Goal: Communication & Community: Answer question/provide support

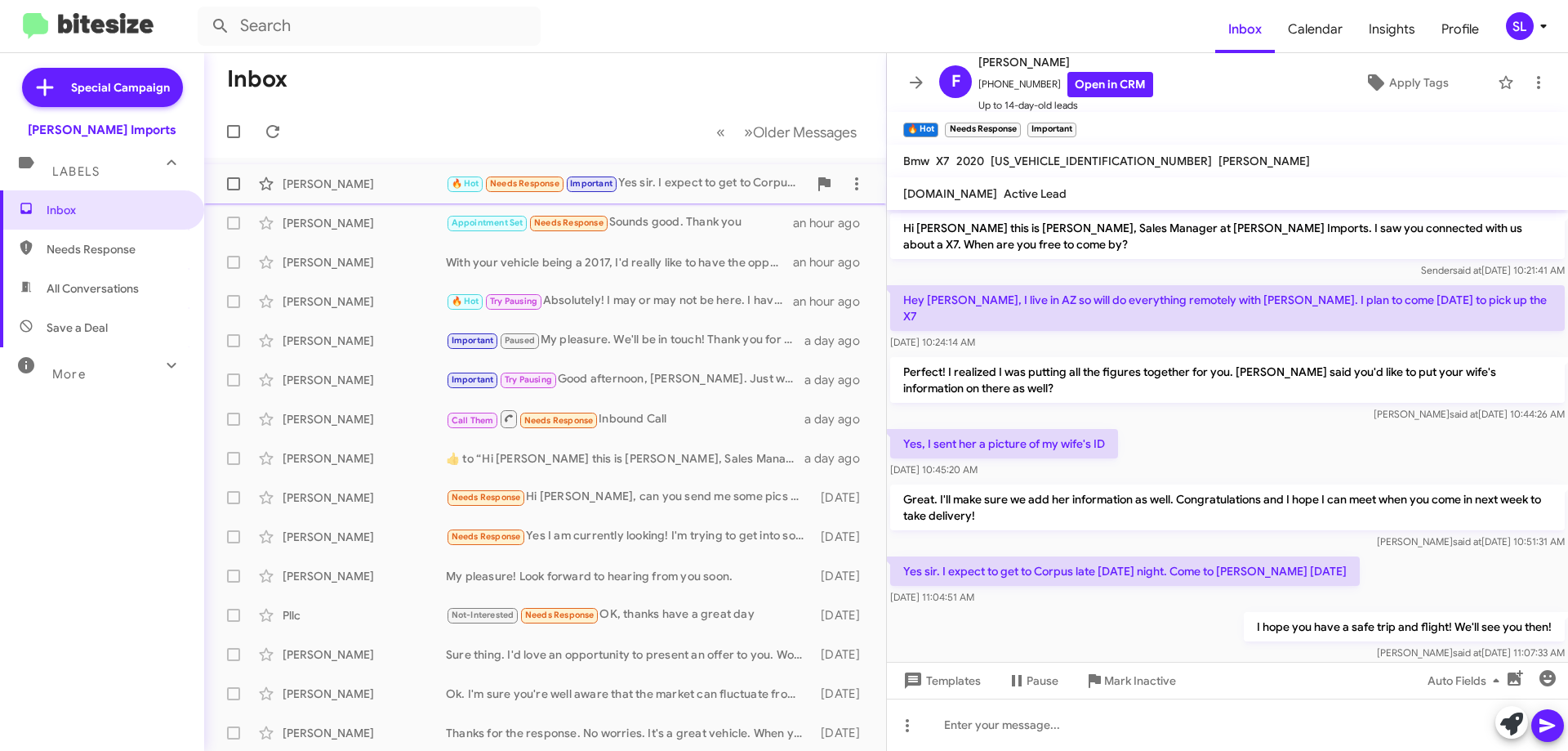
scroll to position [15, 0]
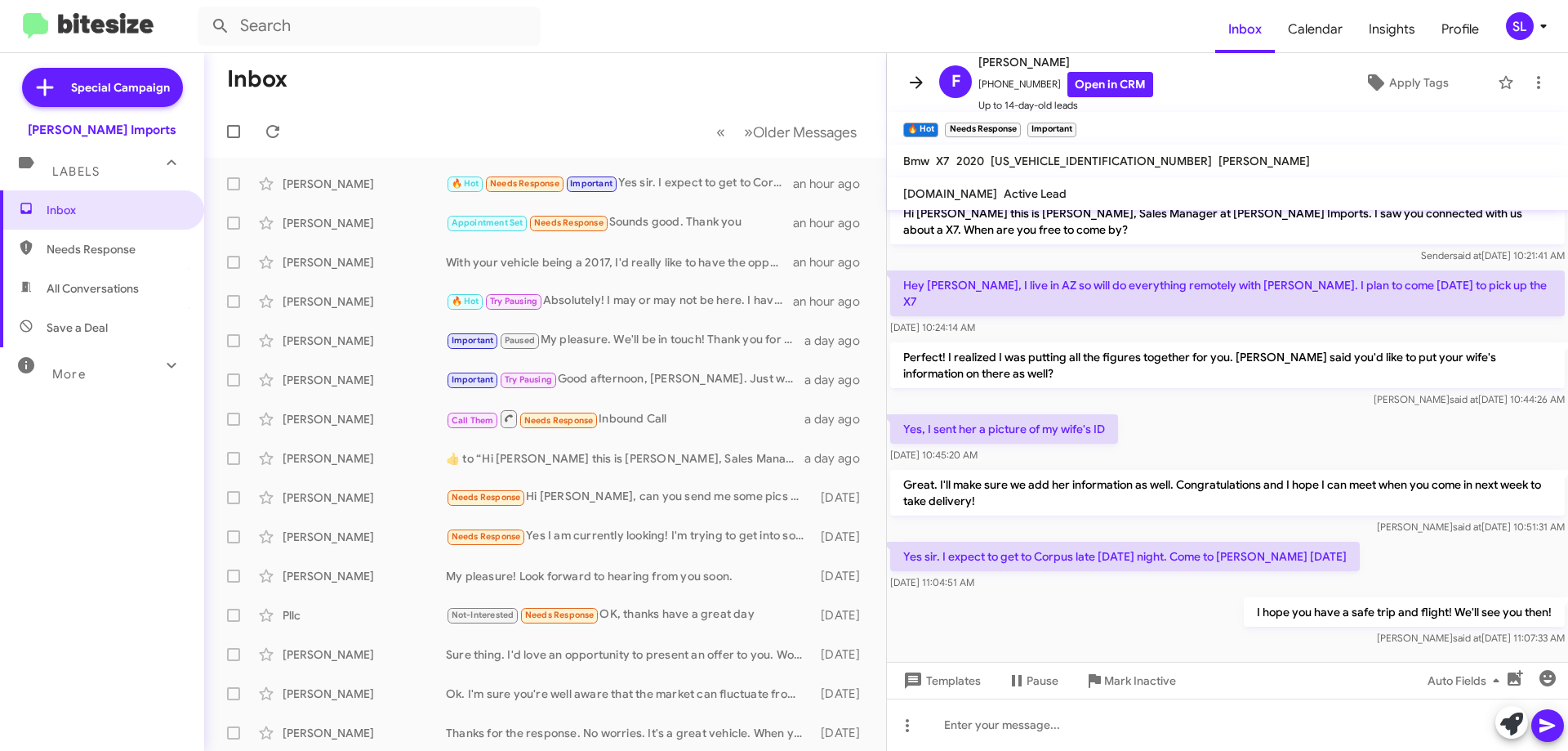
click at [913, 78] on icon at bounding box center [917, 83] width 20 height 20
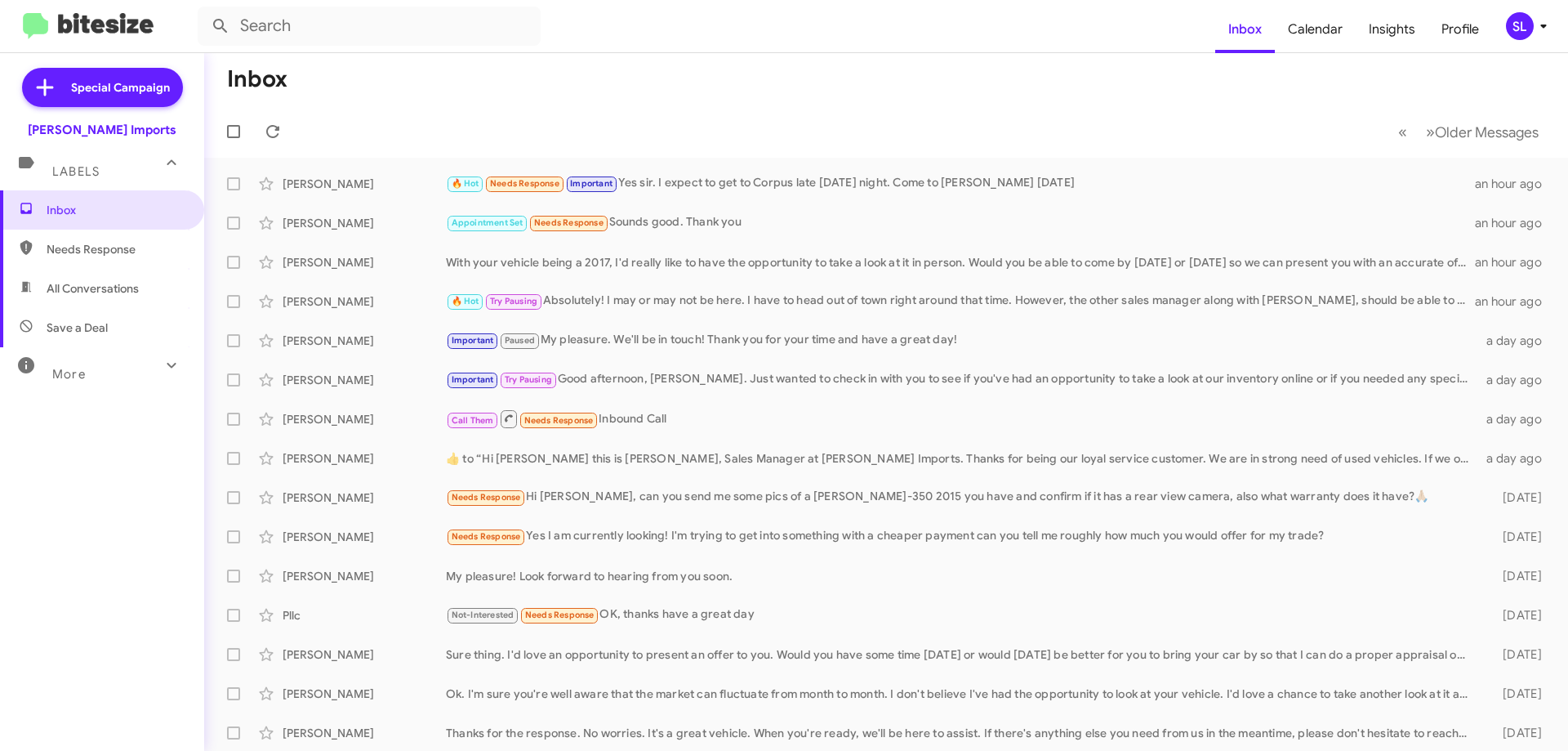
click at [286, 117] on mat-toolbar-row "« Previous » Next Older Messages" at bounding box center [886, 131] width 1364 height 53
click at [278, 130] on icon at bounding box center [272, 131] width 13 height 13
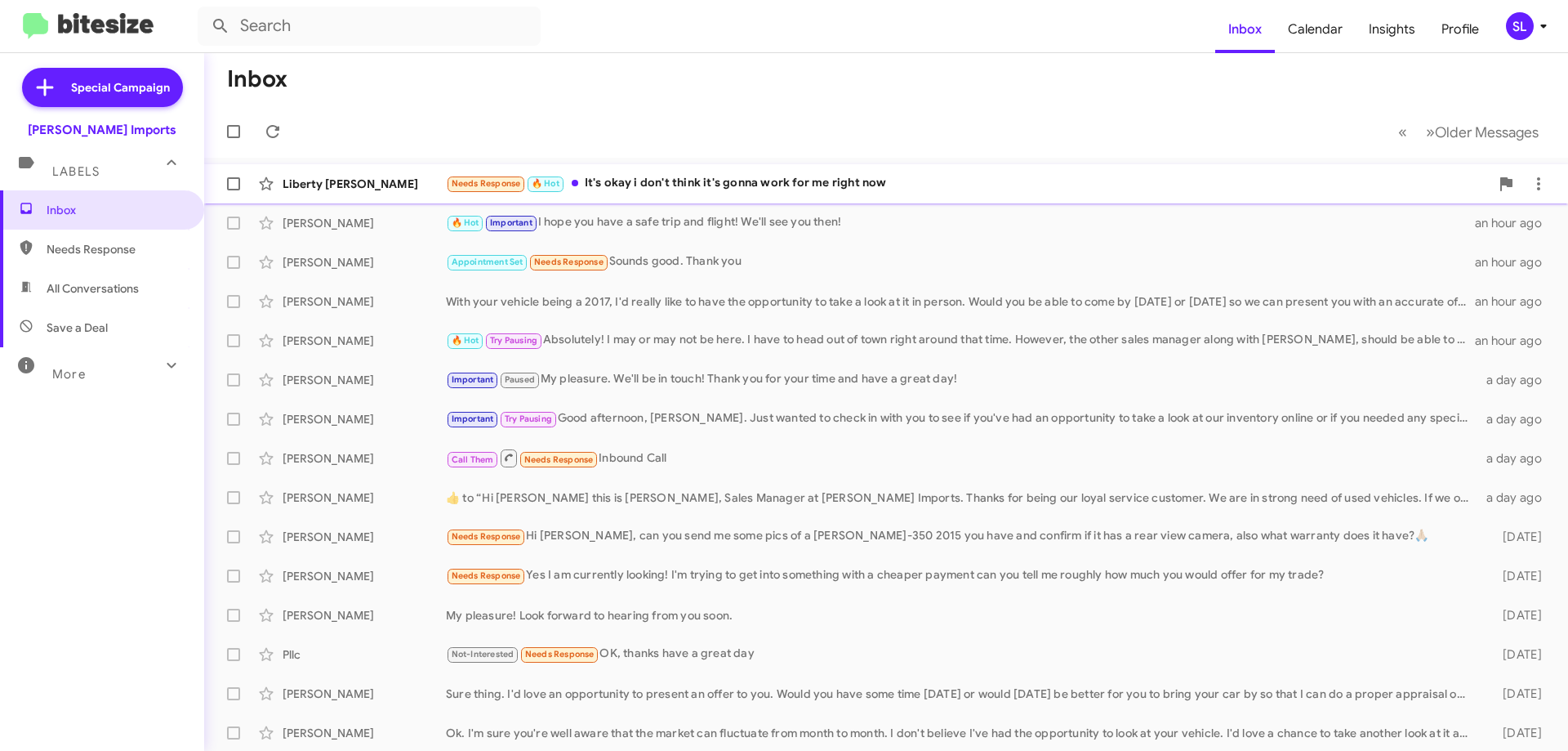
click at [725, 184] on div "Needs Response 🔥 Hot It's okay i don't think it's gonna work for me right now" at bounding box center [967, 183] width 1044 height 19
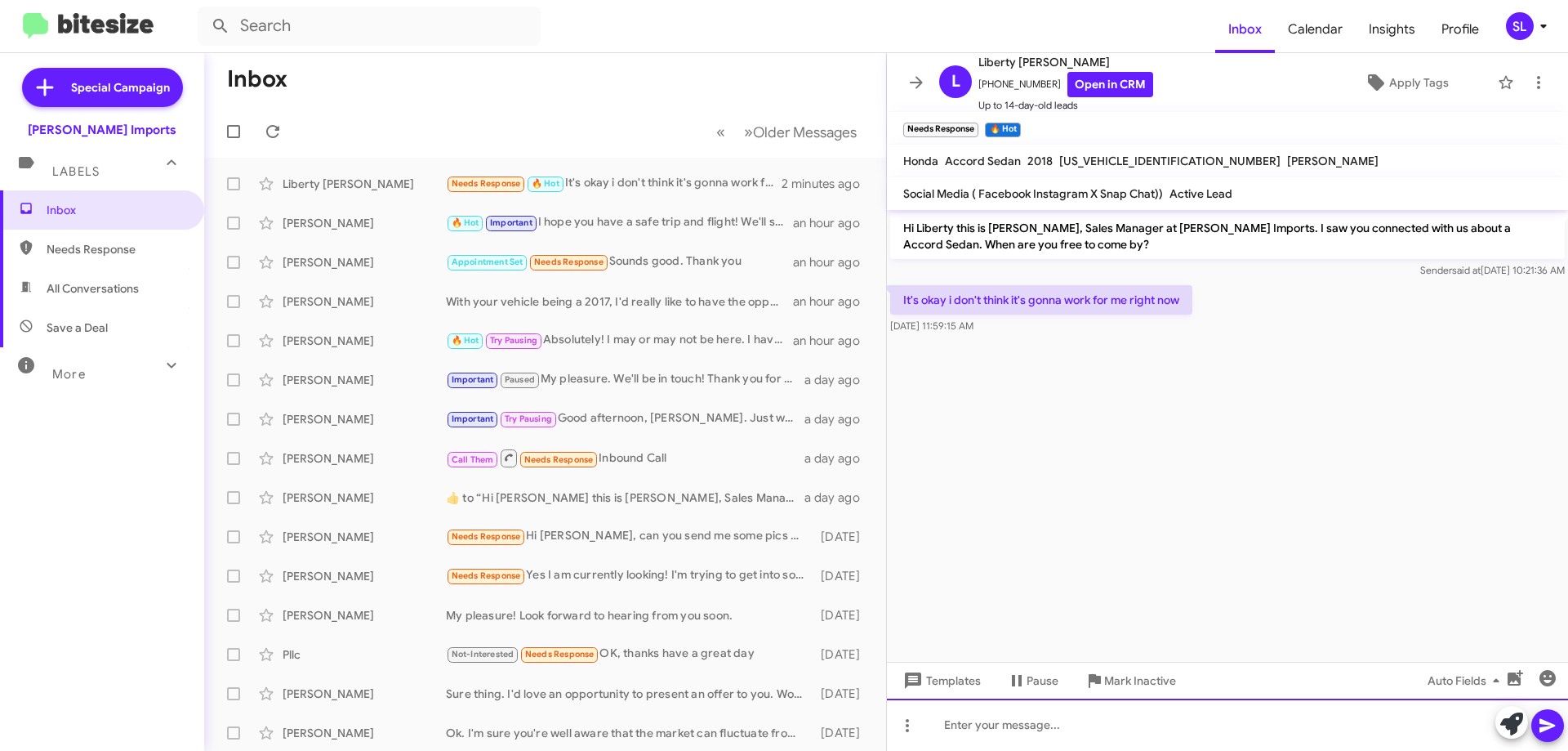
click at [1008, 735] on div at bounding box center [1227, 725] width 681 height 53
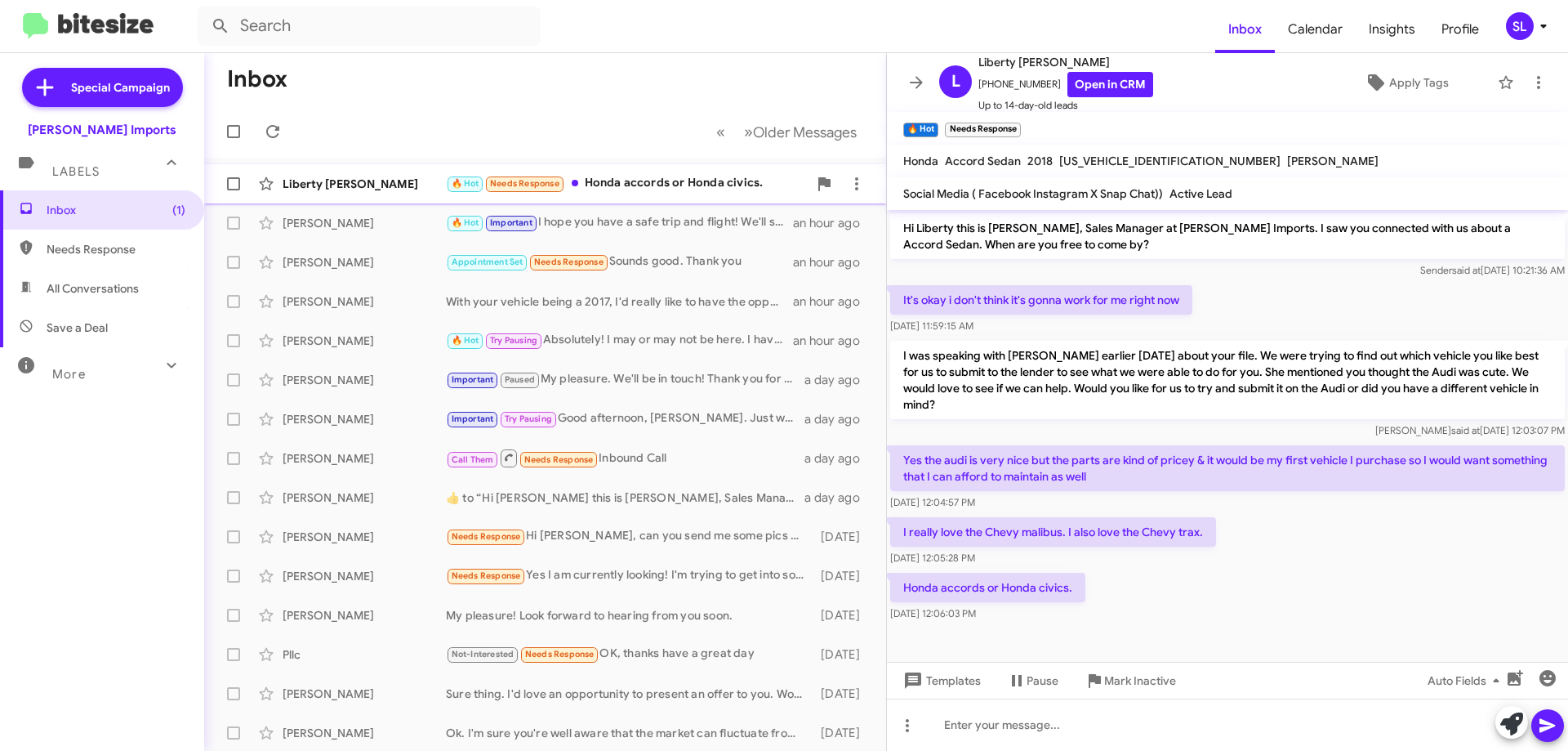
click at [633, 176] on div "🔥 Hot Needs Response Honda accords or Honda civics." at bounding box center [626, 183] width 362 height 19
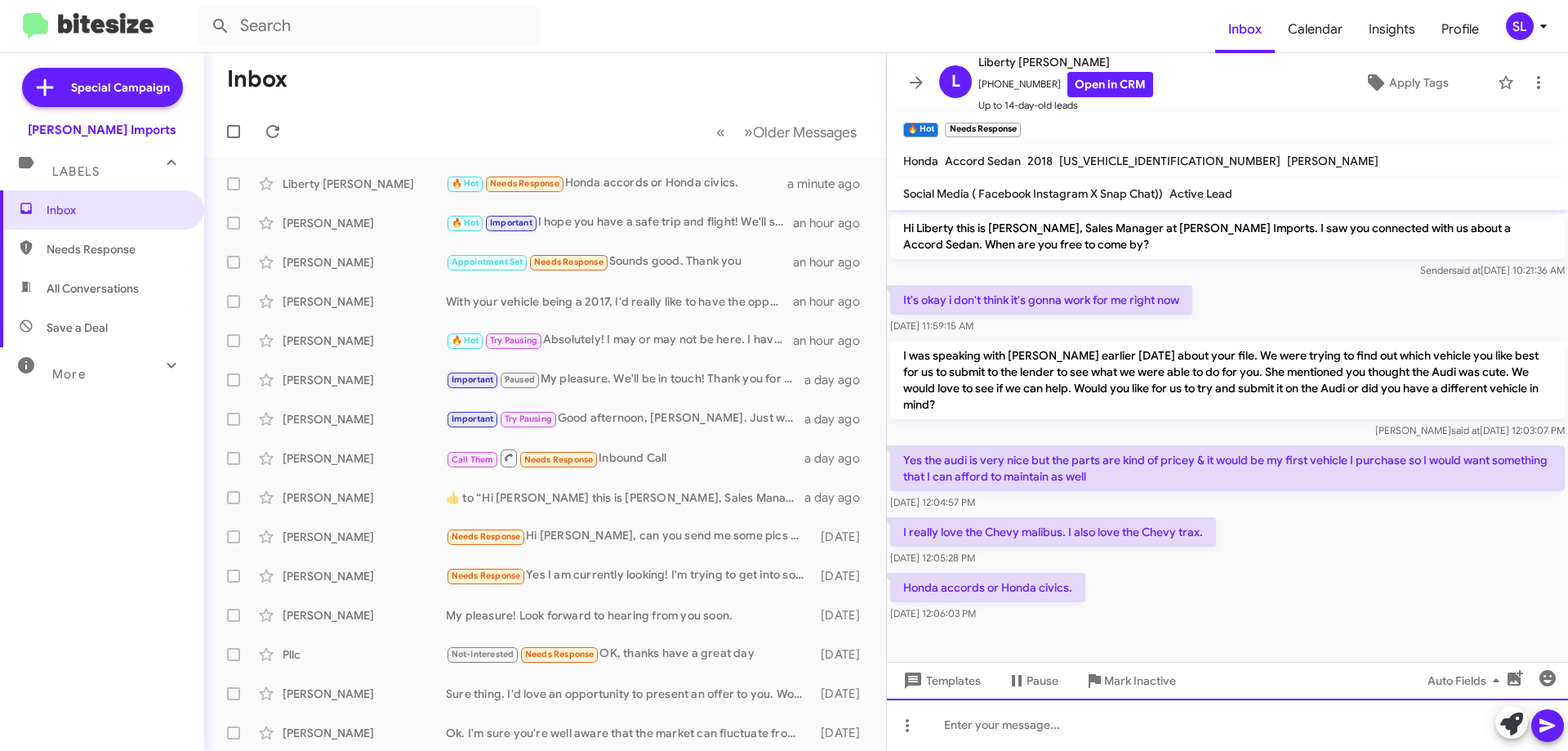
click at [1076, 712] on div at bounding box center [1227, 725] width 681 height 53
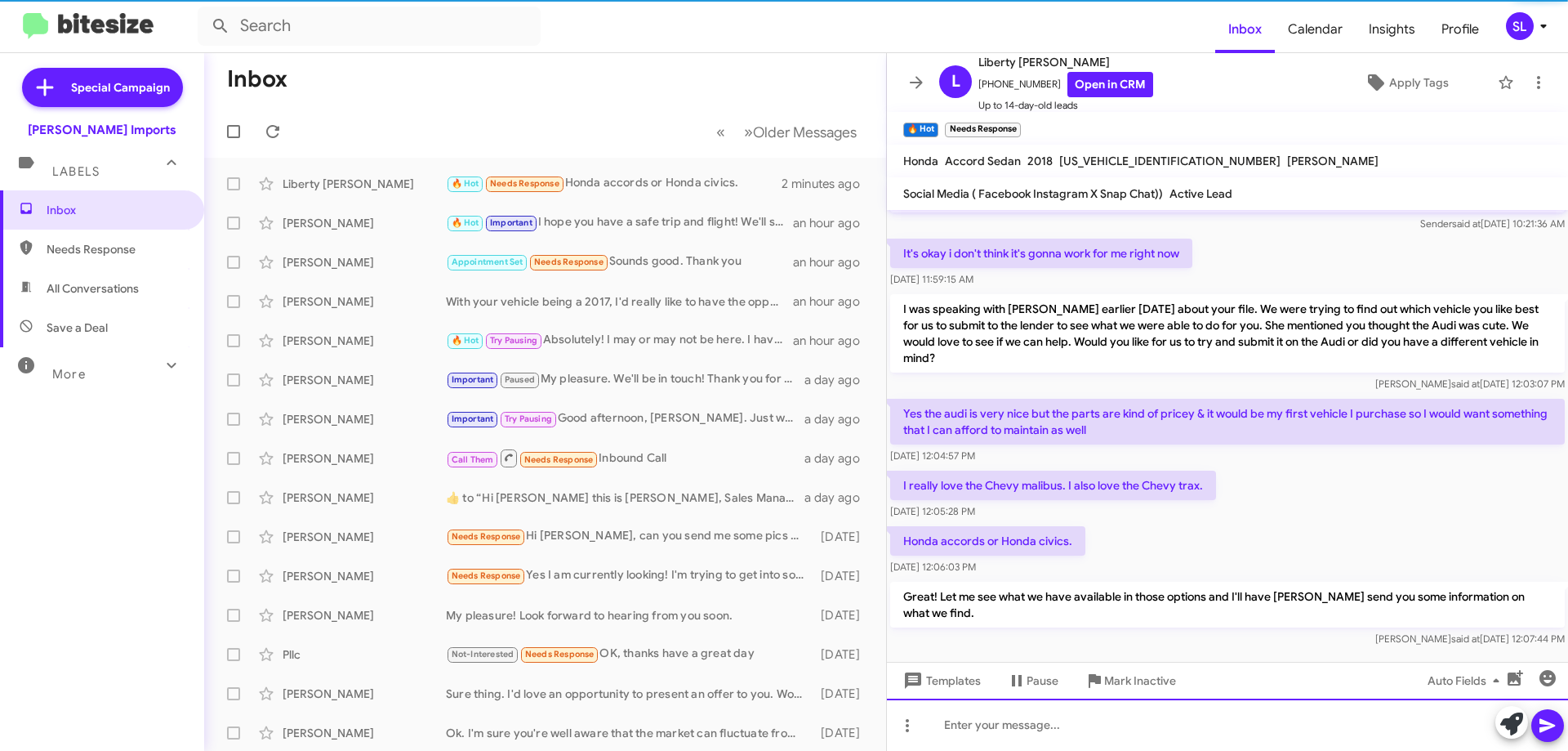
scroll to position [48, 0]
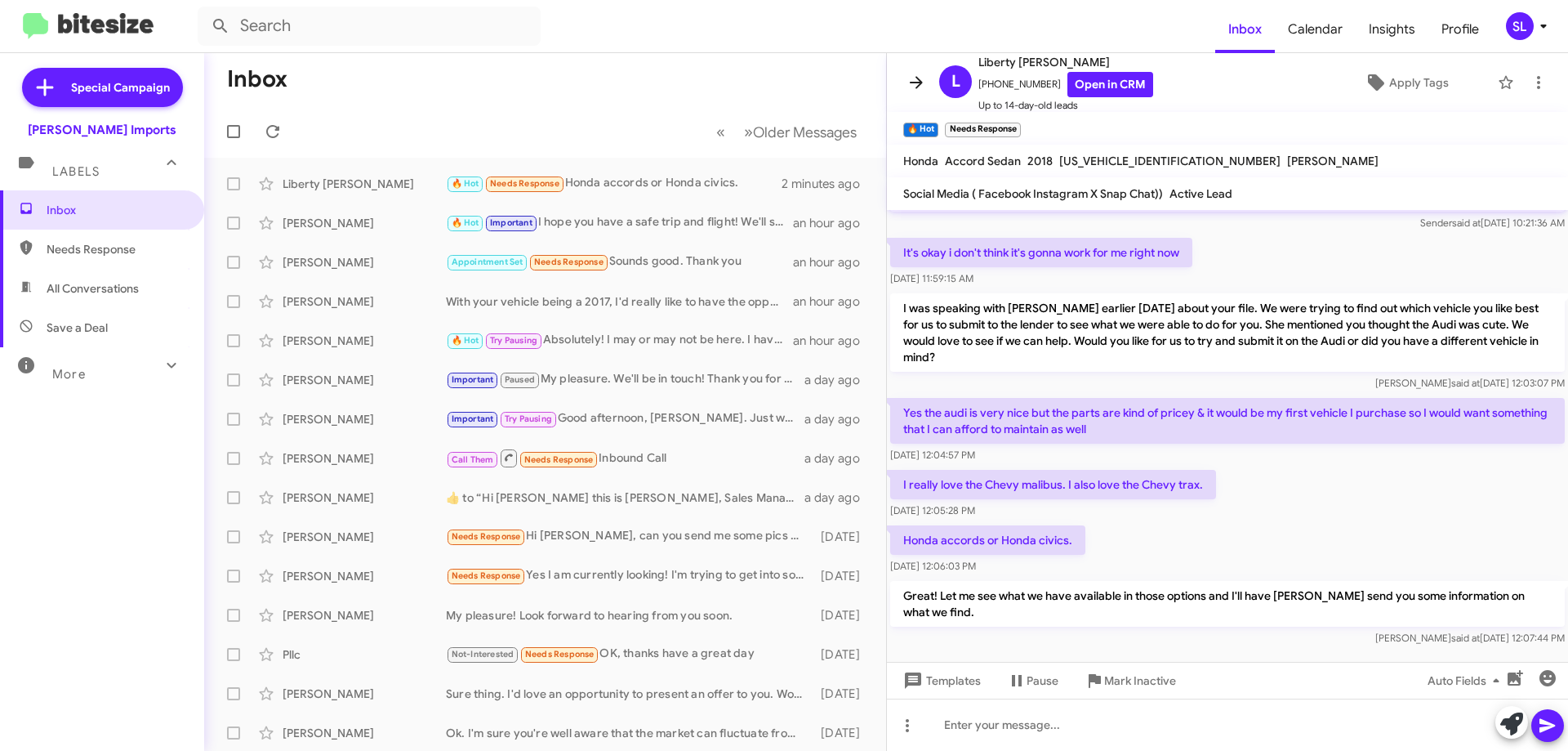
click at [921, 89] on icon at bounding box center [917, 83] width 20 height 20
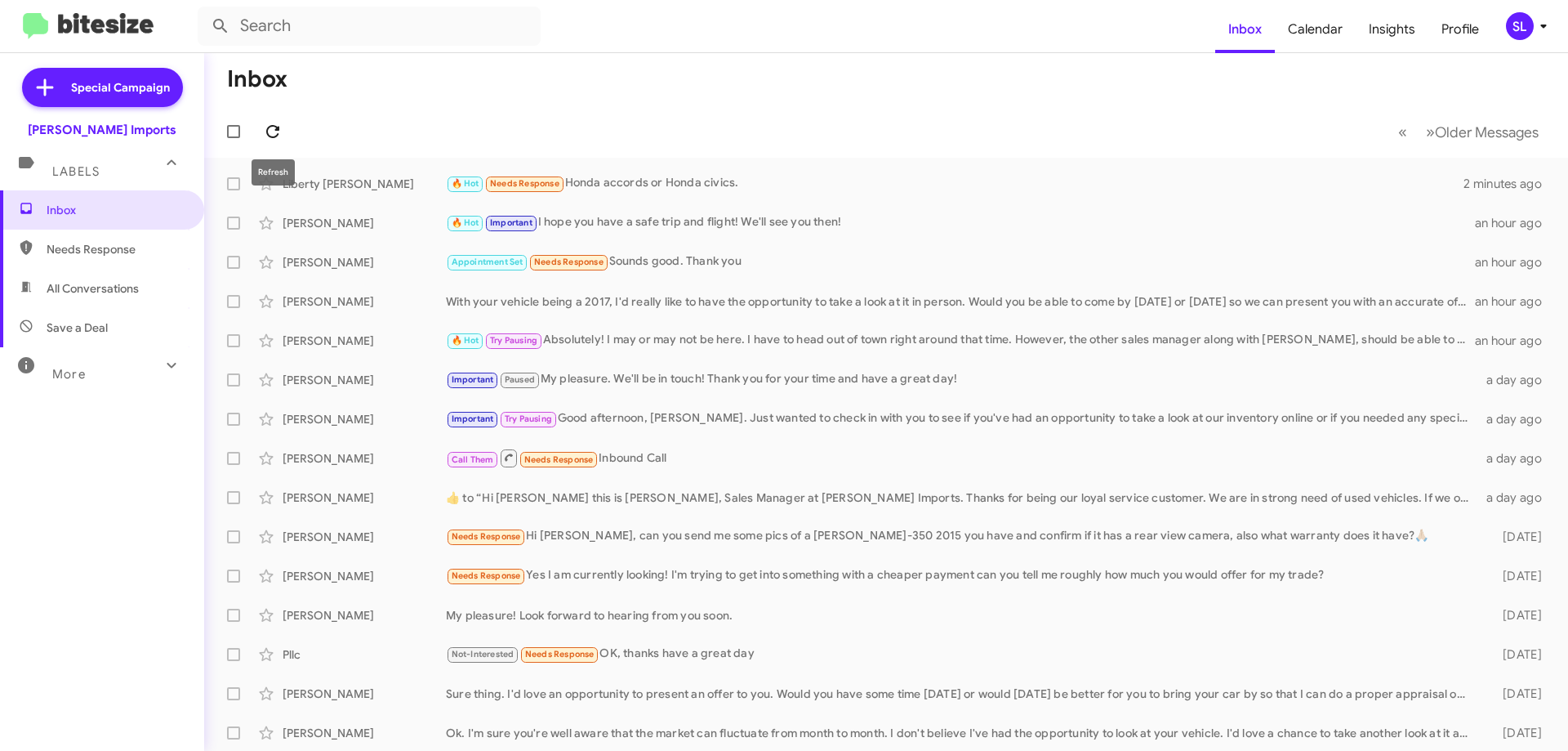
click at [272, 131] on icon at bounding box center [273, 131] width 20 height 20
click at [701, 167] on div "Liberty [PERSON_NAME] 🔥 Hot Needs Response Thank you, ☺️ a few seconds ago" at bounding box center [886, 184] width 1337 height 33
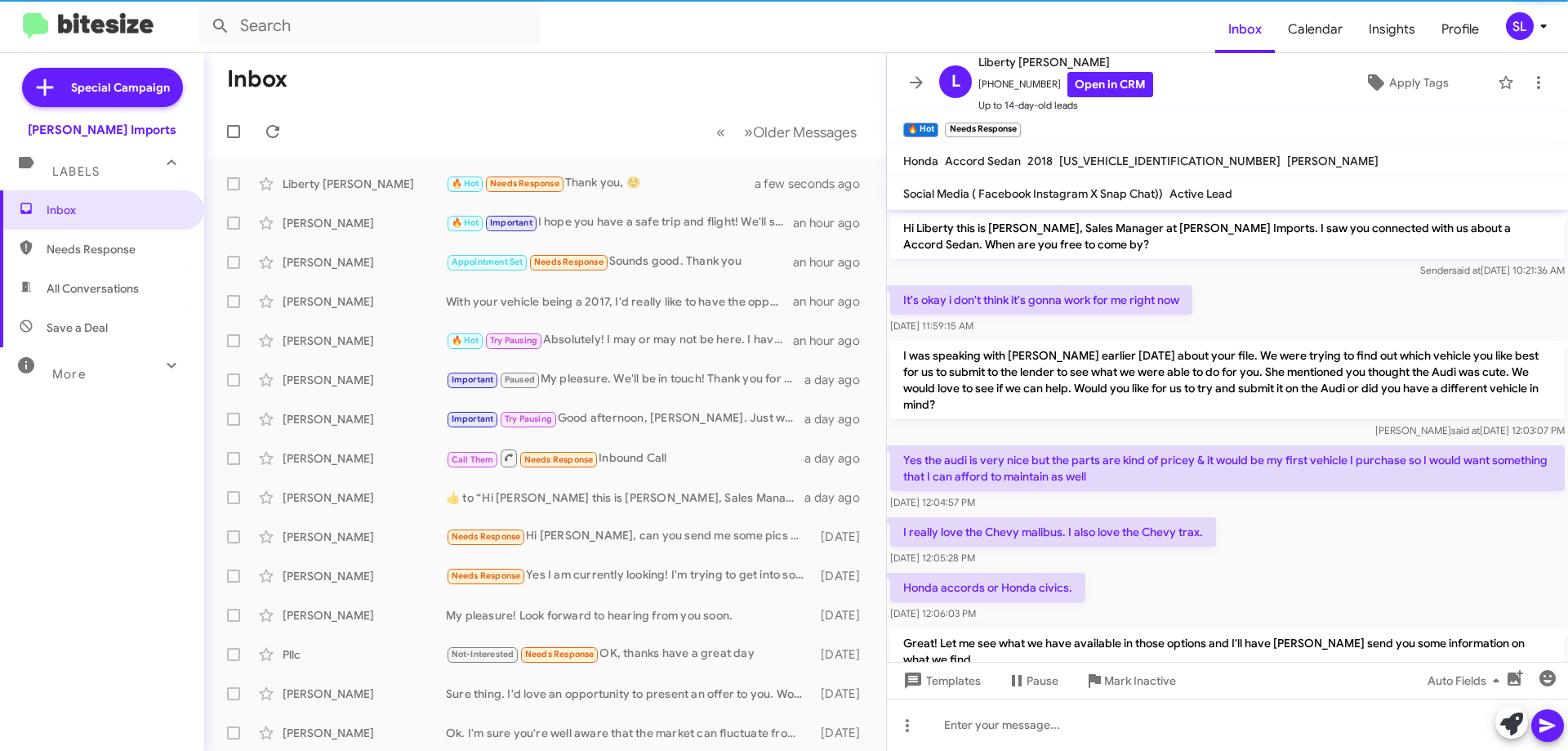
scroll to position [75, 0]
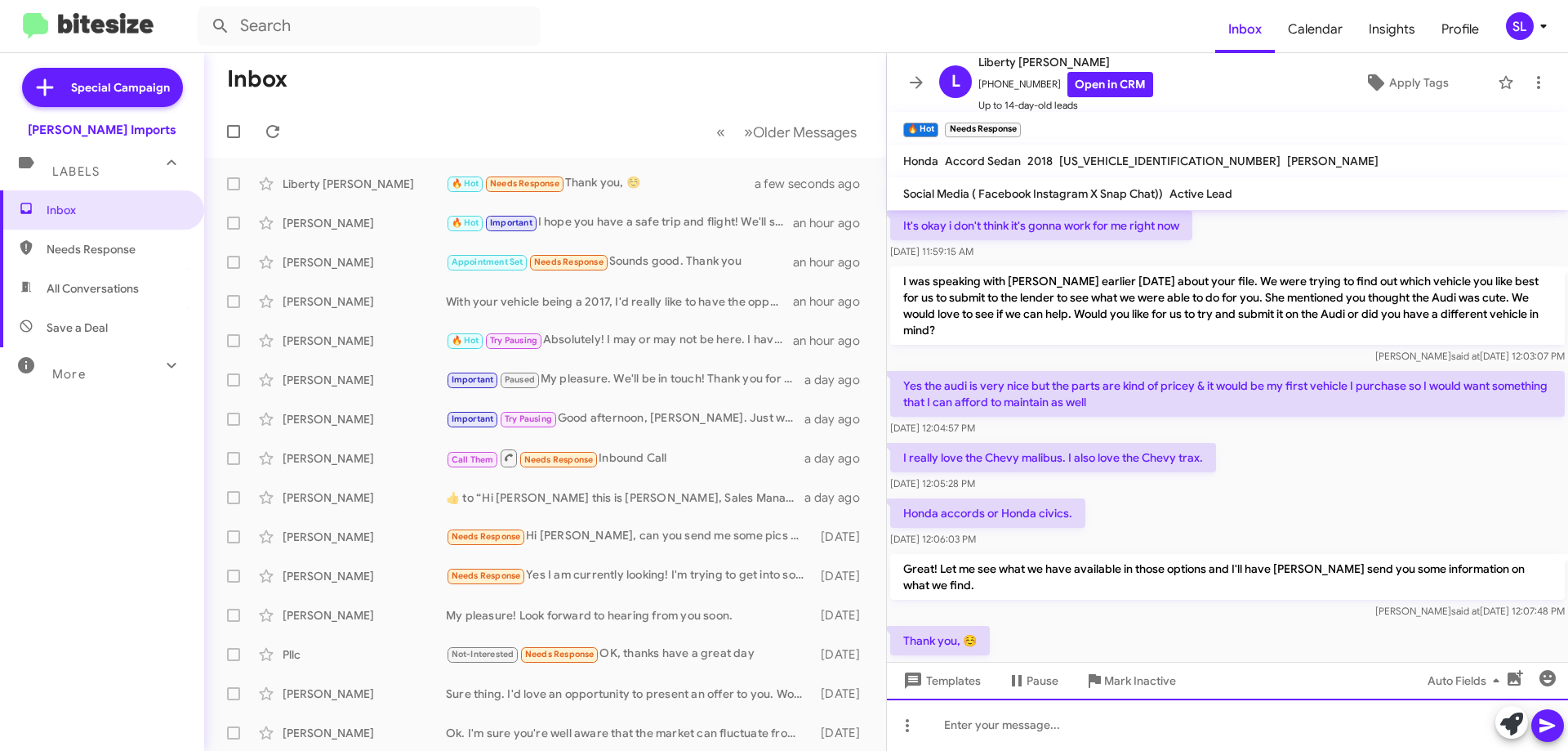
click at [1028, 737] on div at bounding box center [1227, 725] width 681 height 53
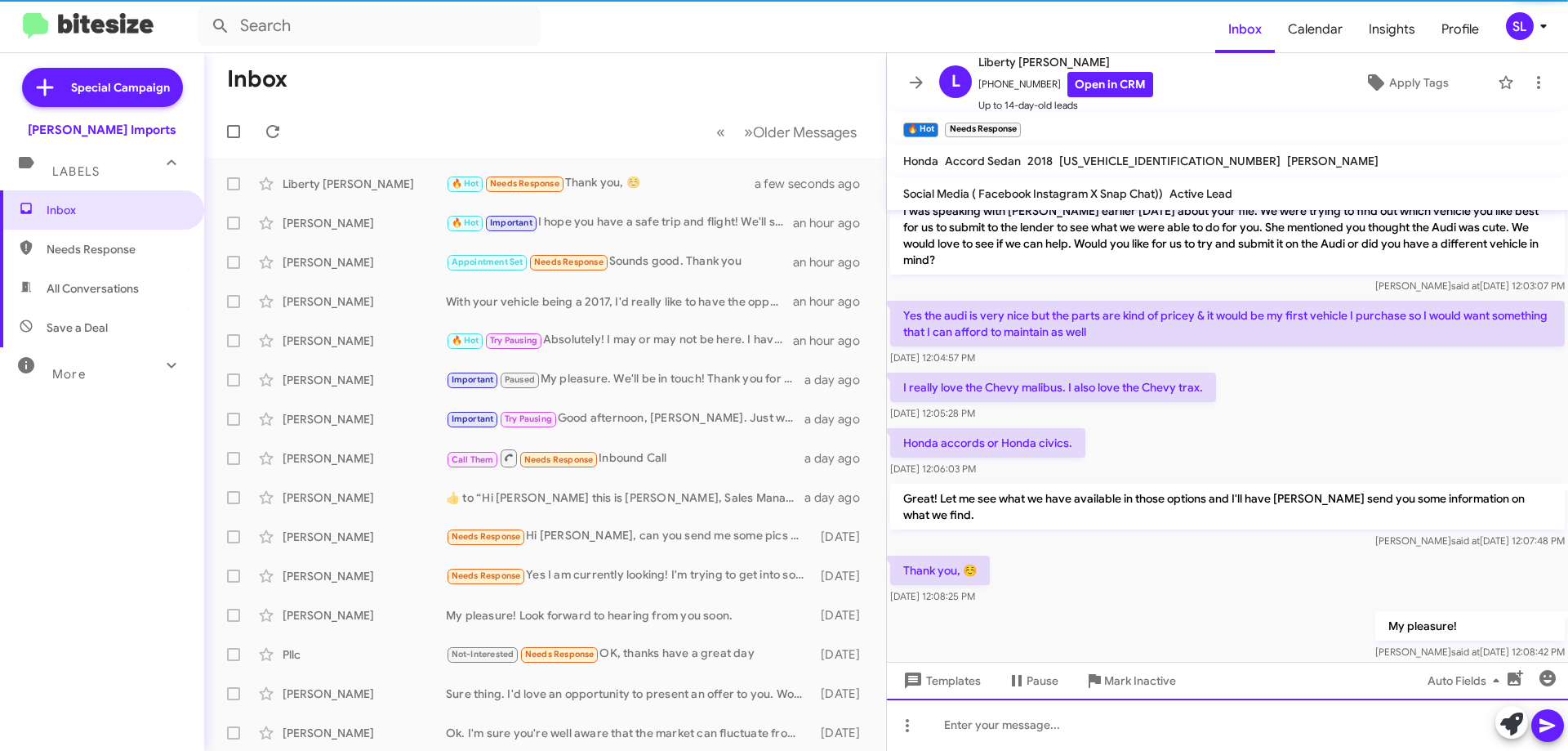
scroll to position [167, 0]
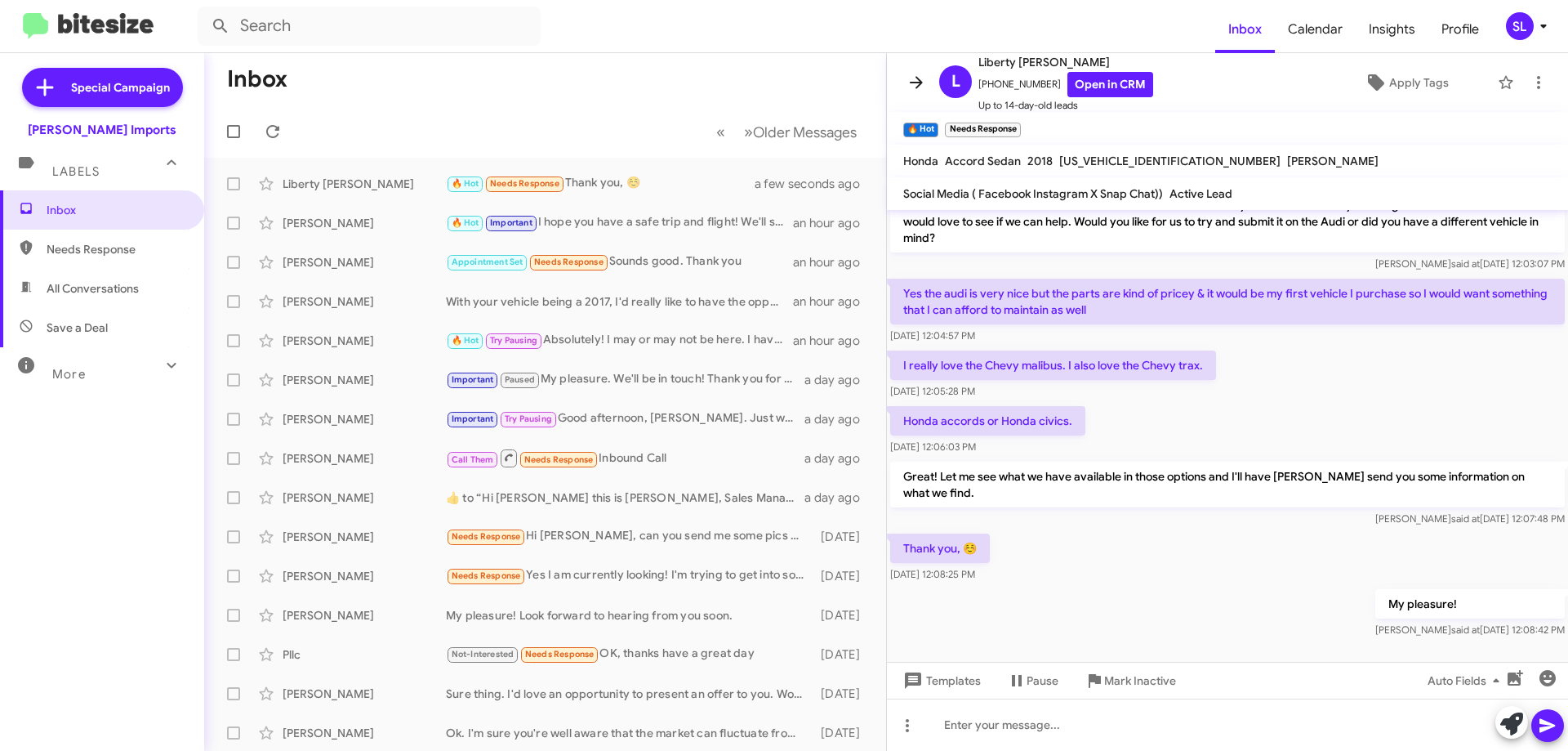
click at [911, 89] on icon at bounding box center [917, 83] width 20 height 20
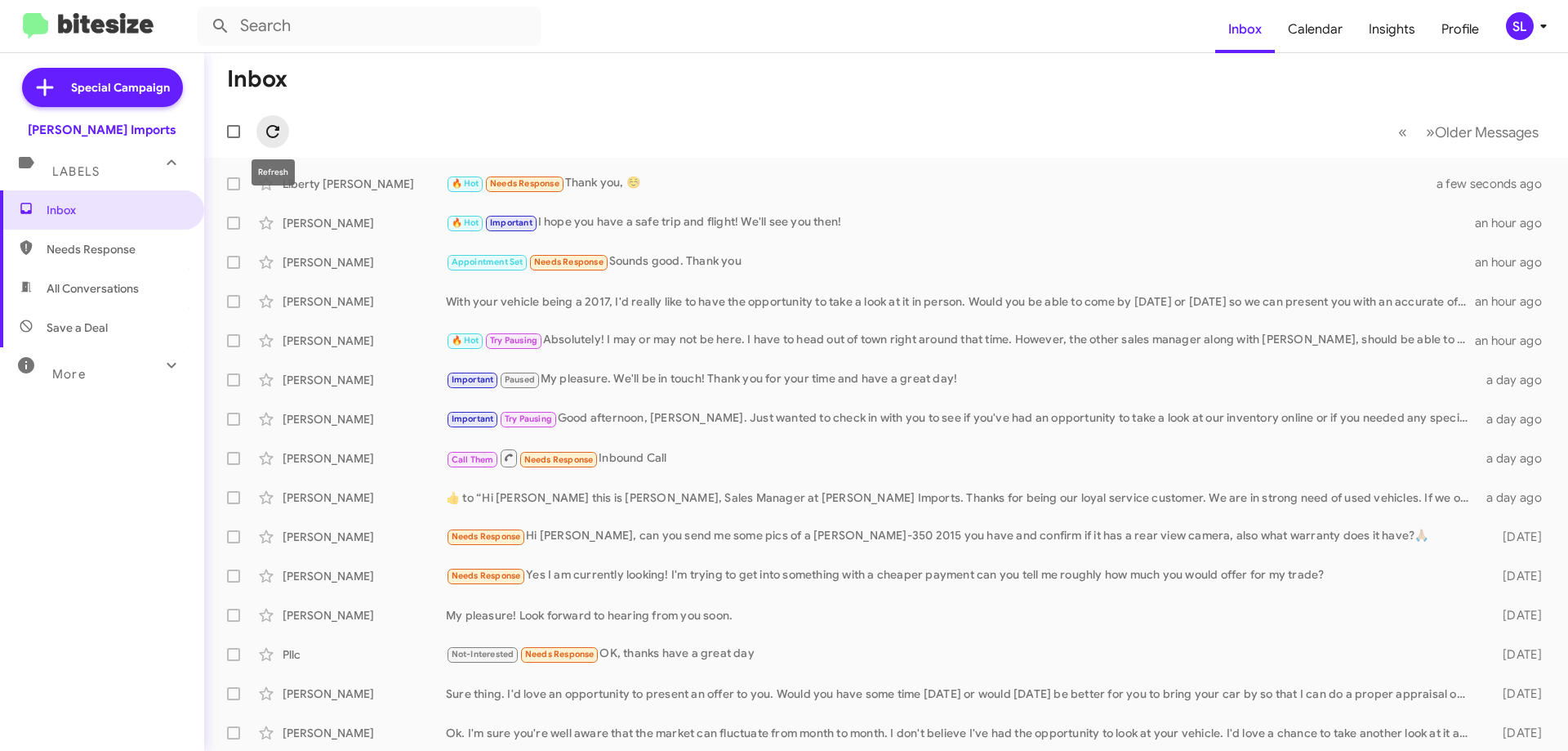
click at [277, 132] on icon at bounding box center [273, 131] width 20 height 20
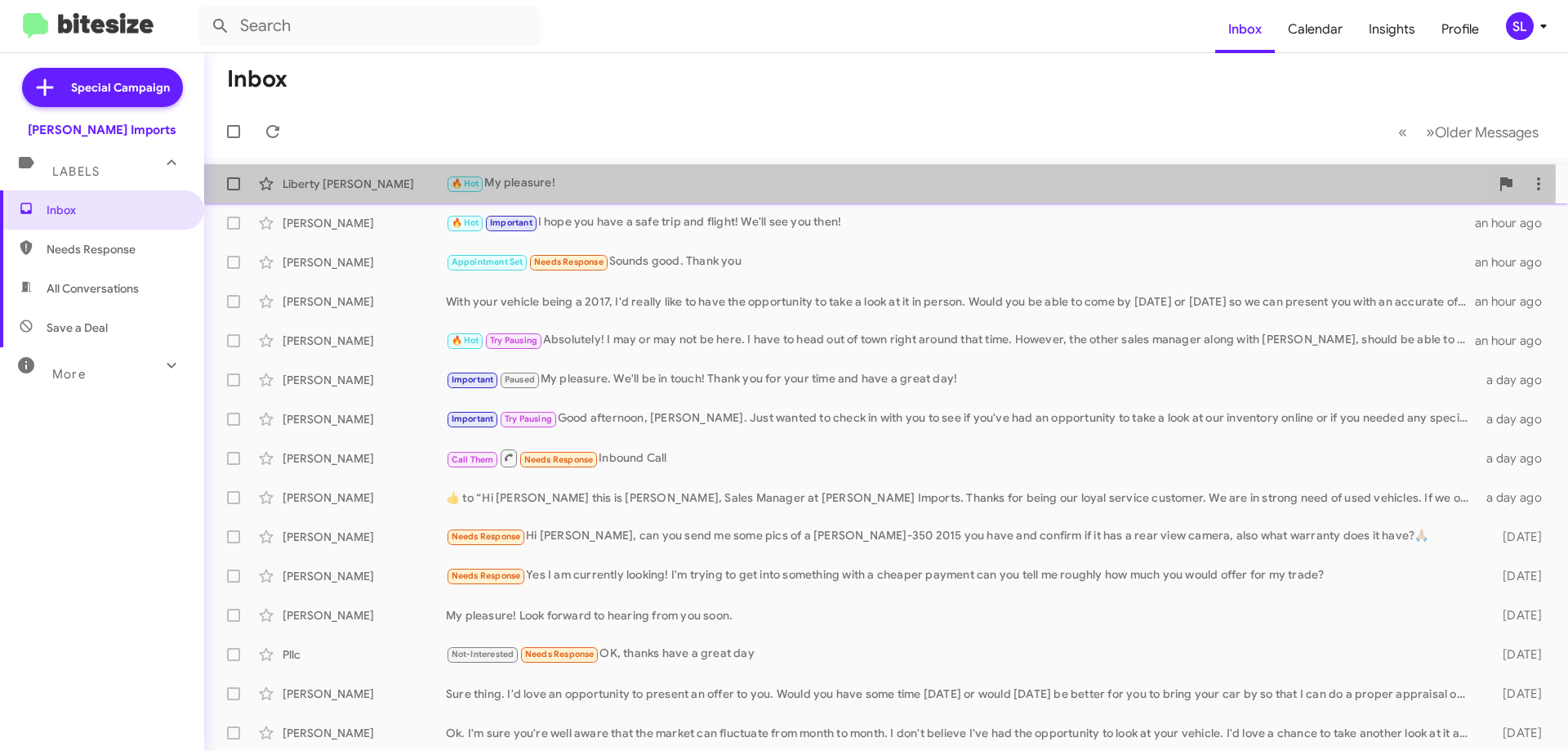
click at [586, 184] on div "🔥 Hot My pleasure!" at bounding box center [967, 183] width 1044 height 19
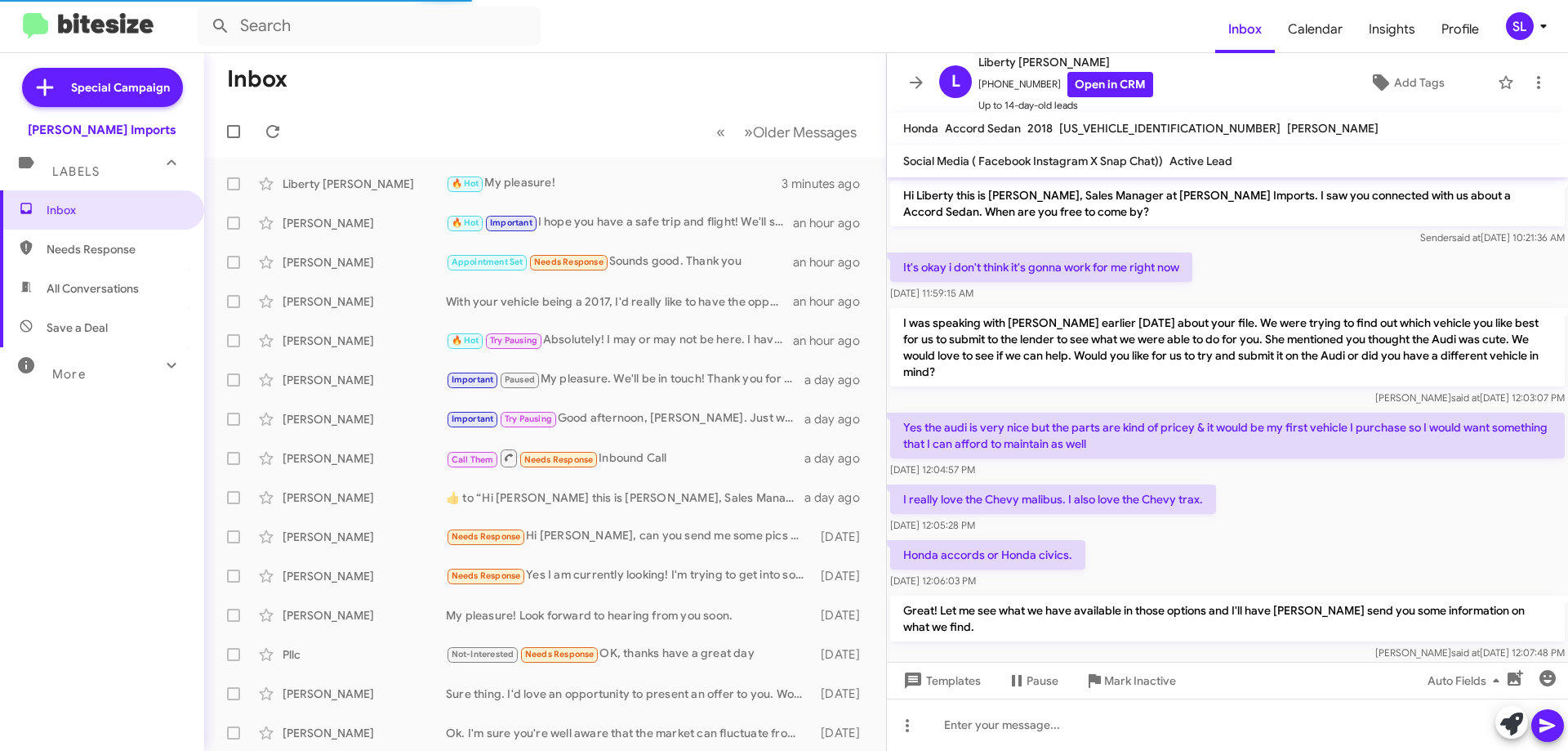
scroll to position [134, 0]
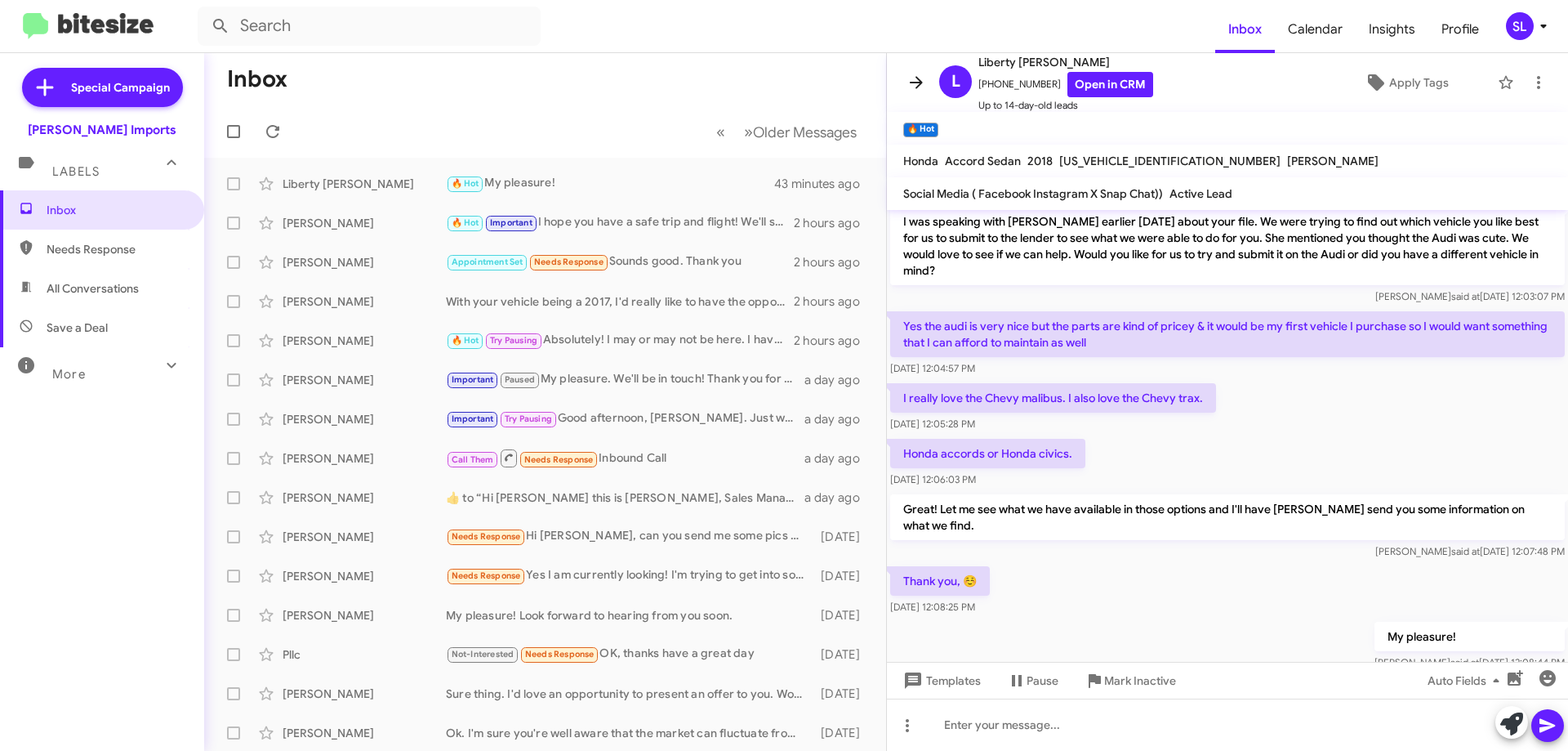
click at [912, 76] on icon at bounding box center [917, 83] width 20 height 20
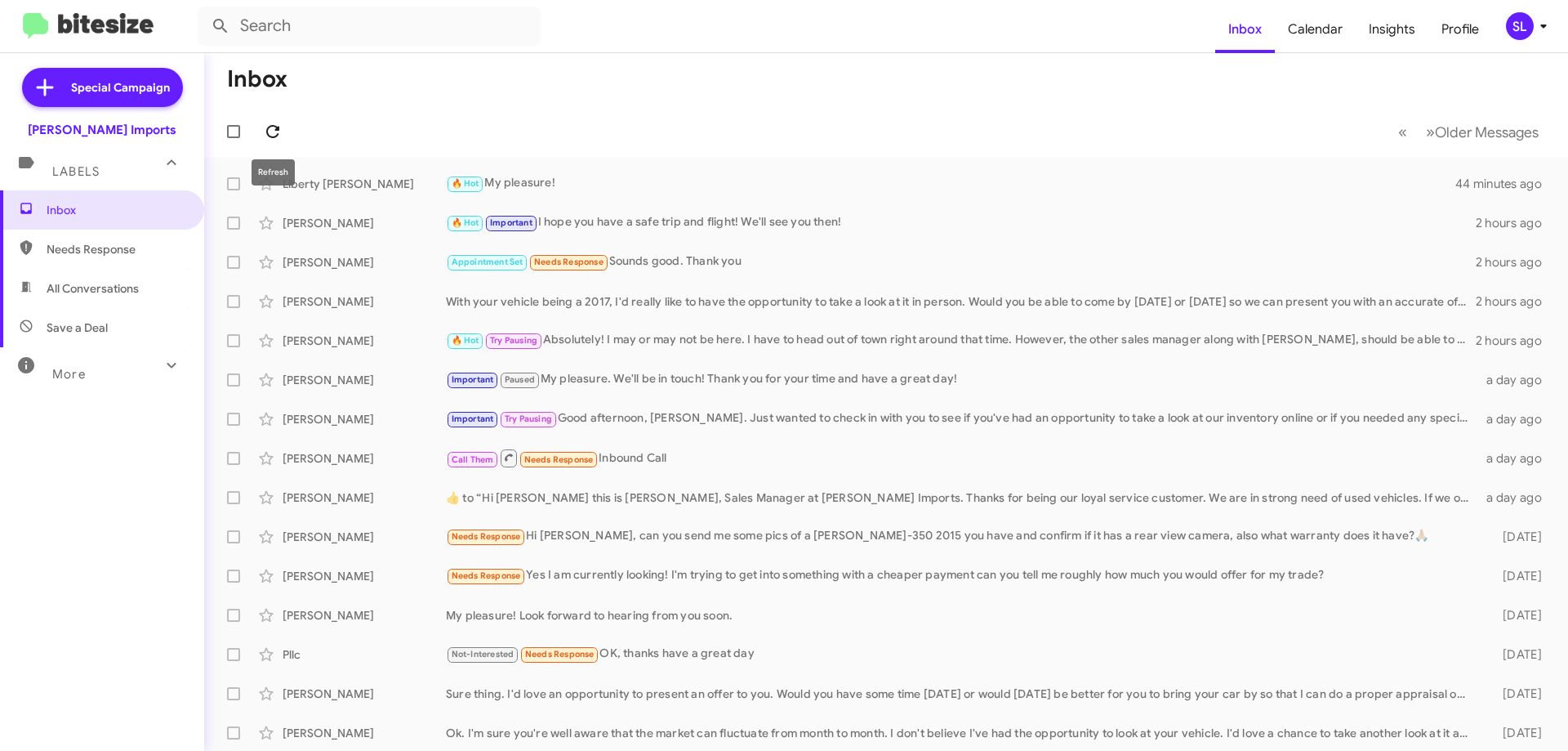
click at [285, 128] on span at bounding box center [273, 131] width 33 height 20
